Goal: Task Accomplishment & Management: Manage account settings

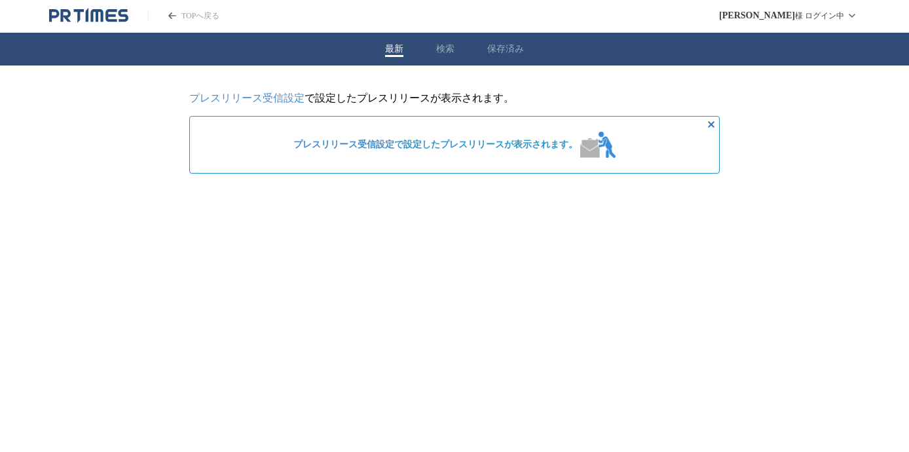
click at [105, 17] on icon "PR TIMESのトップページはこちら" at bounding box center [88, 16] width 79 height 16
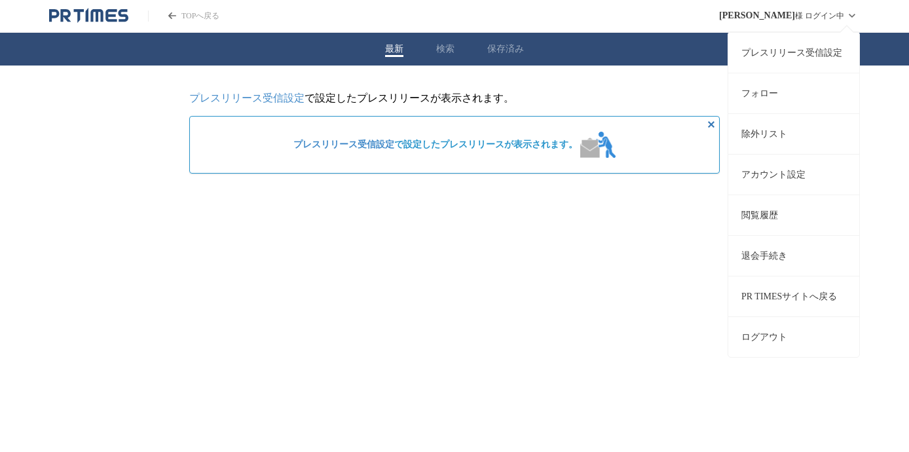
click at [839, 14] on div "[PERSON_NAME] ログイン中 プレスリリース受信設定 フォロー 除外リスト アカウント設定 閲覧履歴 退会手続き PR TIMESサイトへ戻る ログ…" at bounding box center [789, 15] width 141 height 31
click at [760, 340] on button "ログアウト" at bounding box center [794, 336] width 131 height 41
